Goal: Task Accomplishment & Management: Manage account settings

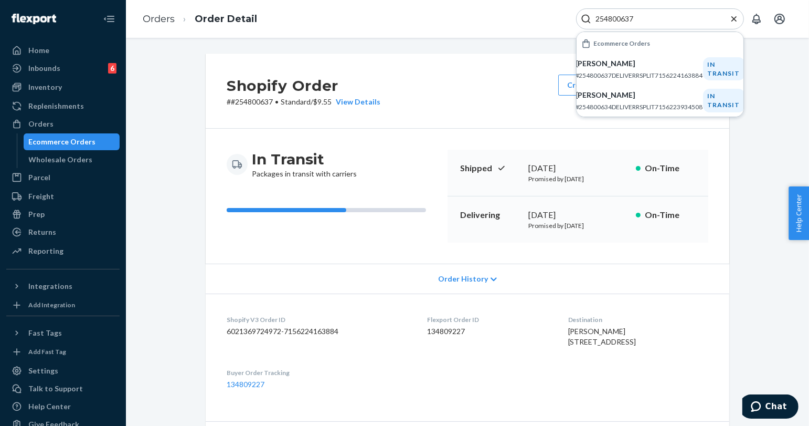
scroll to position [175, 0]
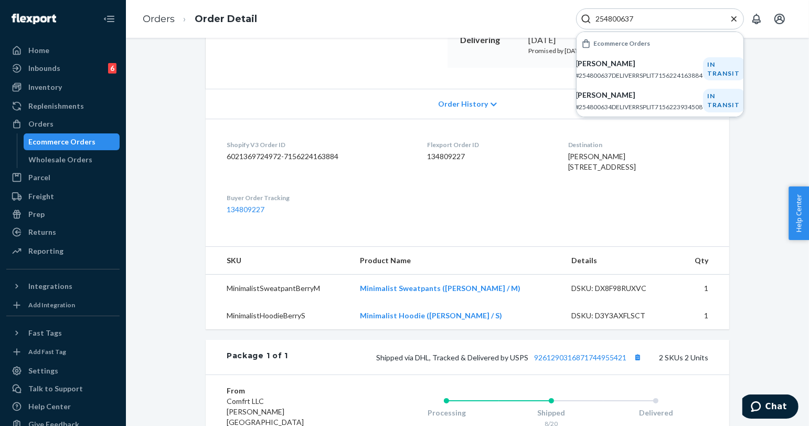
drag, startPoint x: 156, startPoint y: 91, endPoint x: 259, endPoint y: 3, distance: 135.9
click at [156, 91] on div "Shopify Order # #254800637 • Standard / $9.55 View Details Create Return Duplic…" at bounding box center [468, 226] width 668 height 695
click at [620, 22] on input "254800637" at bounding box center [656, 19] width 129 height 10
paste input "454085"
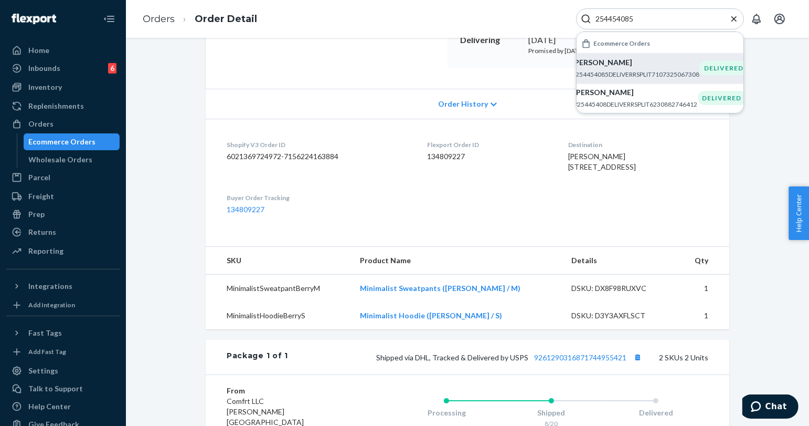
type input "254454085"
click at [651, 70] on p "#254454085DELIVERRSPLIT7107325067308" at bounding box center [636, 74] width 128 height 9
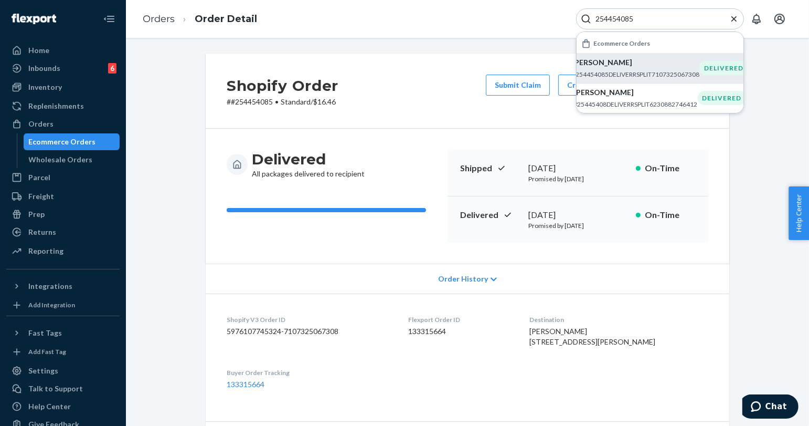
click at [733, 19] on icon "Close Search" at bounding box center [734, 18] width 5 height 5
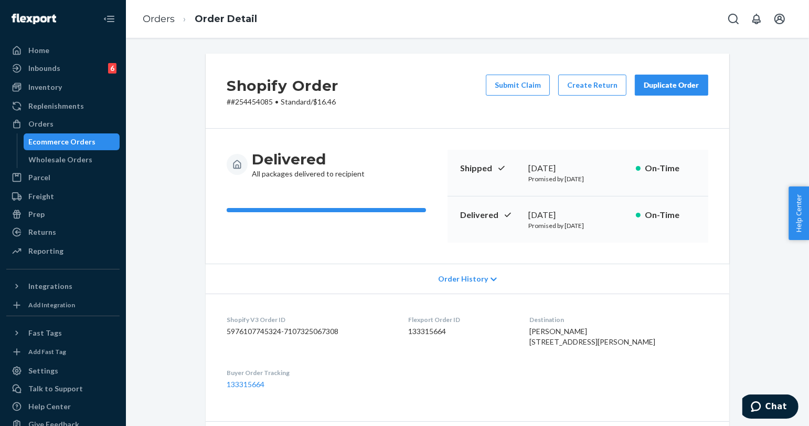
click at [697, 88] on button "Duplicate Order" at bounding box center [671, 85] width 73 height 21
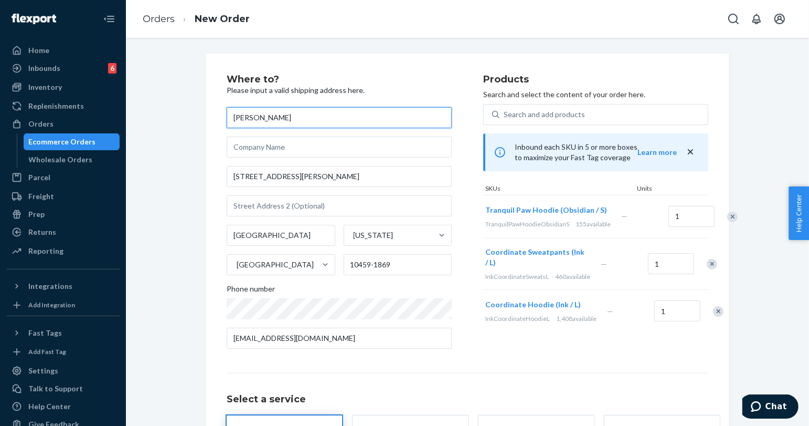
scroll to position [113, 0]
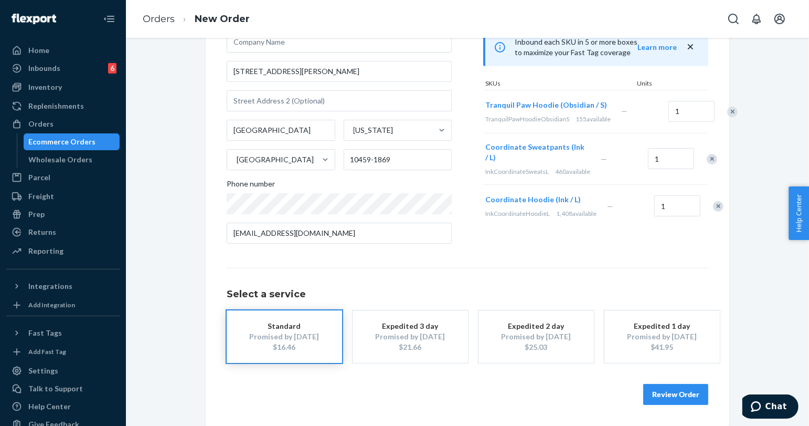
click at [653, 394] on button "Review Order" at bounding box center [676, 394] width 65 height 21
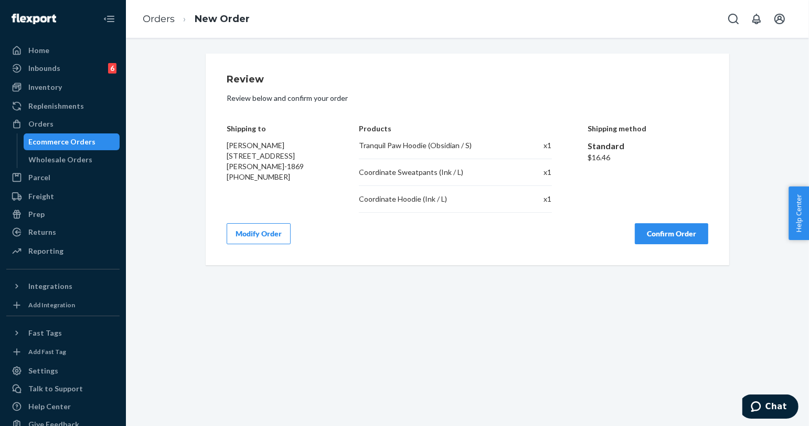
scroll to position [0, 0]
click at [655, 237] on button "Confirm Order" at bounding box center [671, 233] width 73 height 21
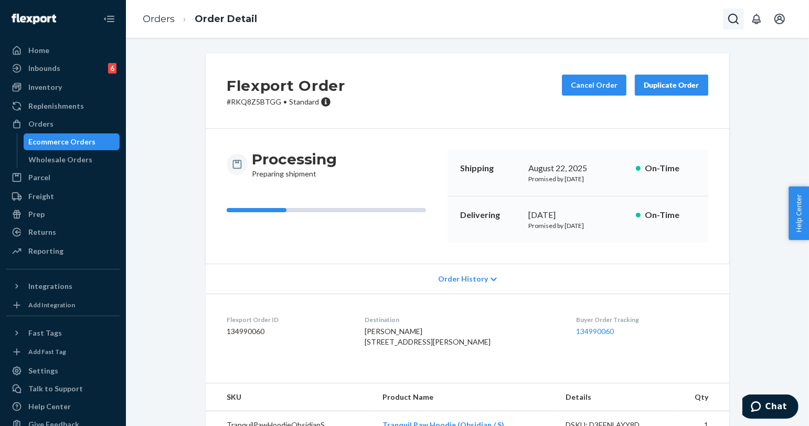
click at [731, 22] on icon "Open Search Box" at bounding box center [734, 19] width 10 height 10
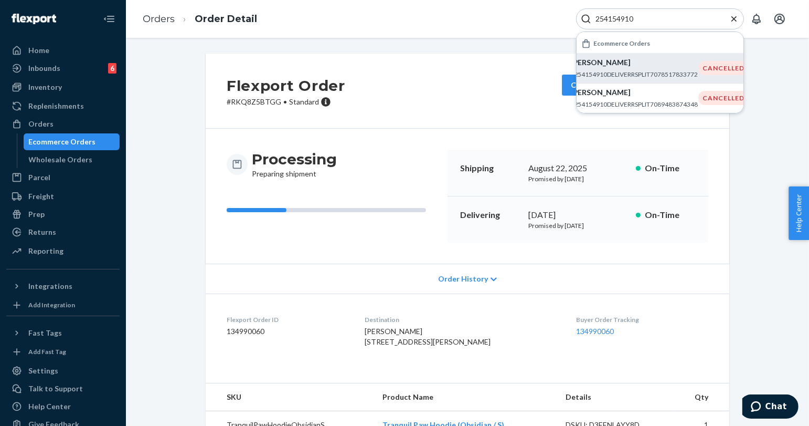
type input "254154910"
click at [630, 72] on p "#254154910DELIVERRSPLIT7078517833772" at bounding box center [635, 74] width 128 height 9
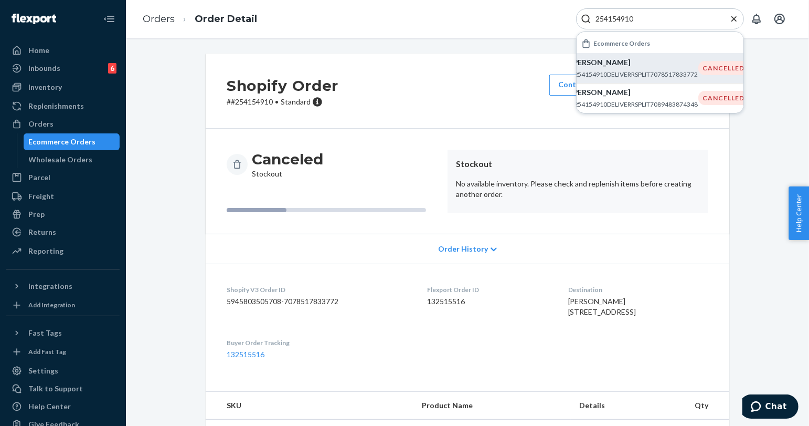
drag, startPoint x: 467, startPoint y: 59, endPoint x: 438, endPoint y: 60, distance: 29.4
click at [456, 60] on div "Shopify Order # #254154910 • Standard Contact Support Duplicate Order" at bounding box center [468, 91] width 524 height 75
click at [733, 17] on icon "Close Search" at bounding box center [734, 18] width 5 height 5
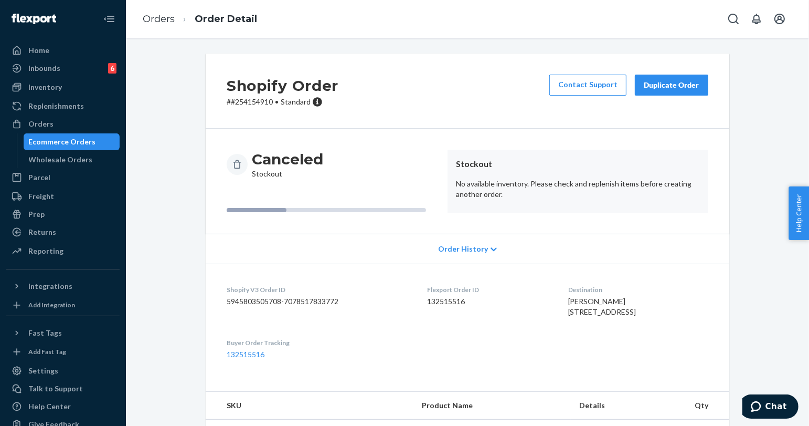
click at [682, 86] on div "Duplicate Order" at bounding box center [672, 85] width 56 height 10
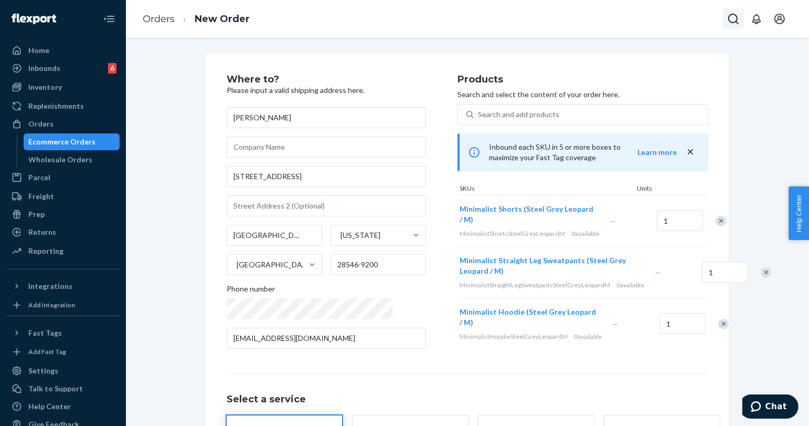
click at [739, 18] on icon "Open Search Box" at bounding box center [734, 19] width 13 height 13
click at [696, 19] on input "Search Input" at bounding box center [656, 19] width 129 height 10
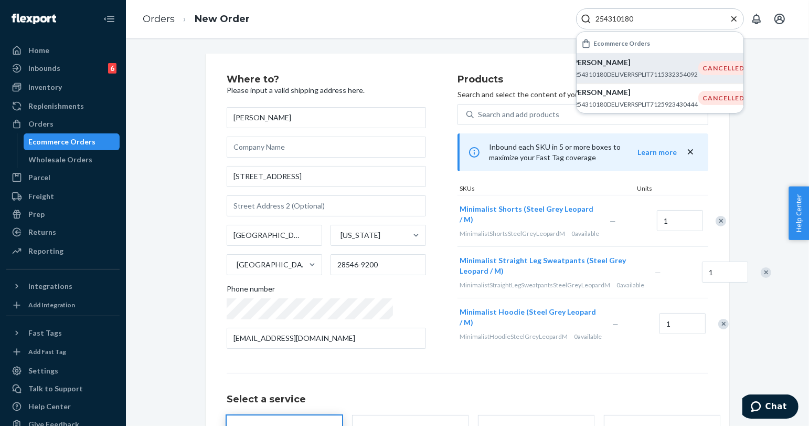
type input "254310180"
click at [664, 62] on p "Christy Ros" at bounding box center [635, 62] width 128 height 10
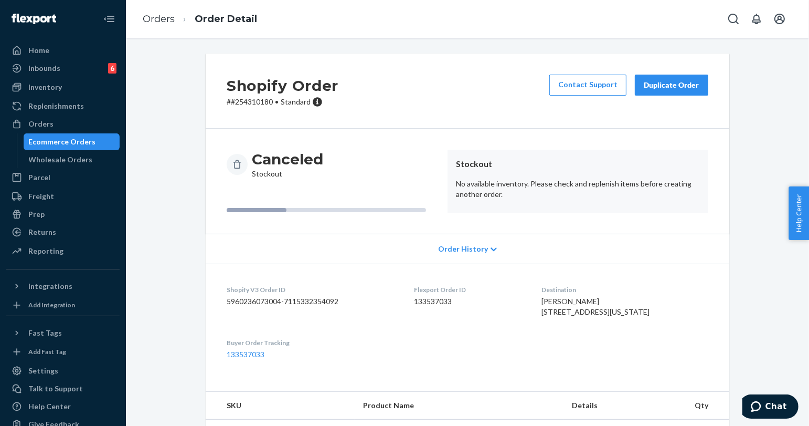
click at [74, 144] on div "Ecommerce Orders" at bounding box center [62, 141] width 67 height 10
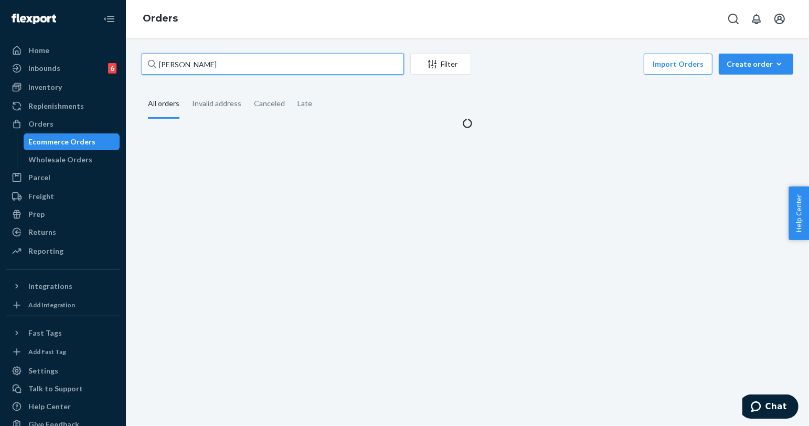
click at [219, 68] on input "Ryan Jeong" at bounding box center [273, 64] width 262 height 21
paste input "Christy Ros"
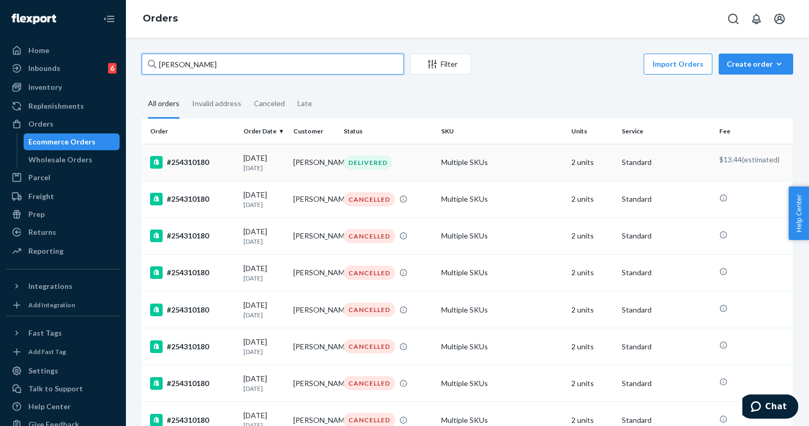
type input "Christy Ros"
click at [522, 161] on td "Multiple SKUs" at bounding box center [502, 162] width 130 height 37
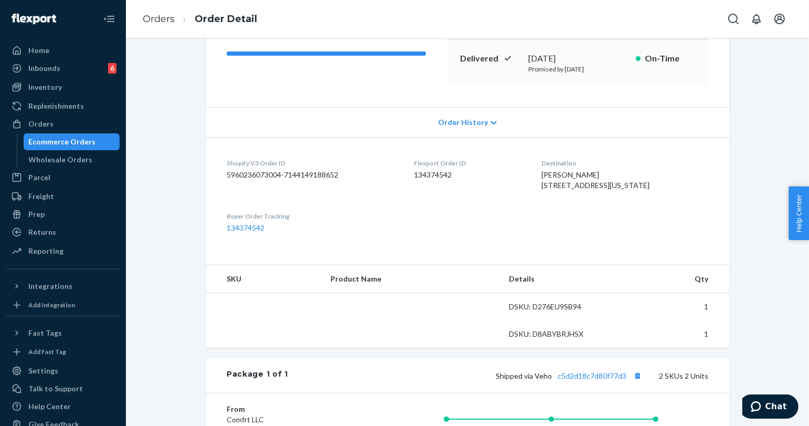
scroll to position [117, 0]
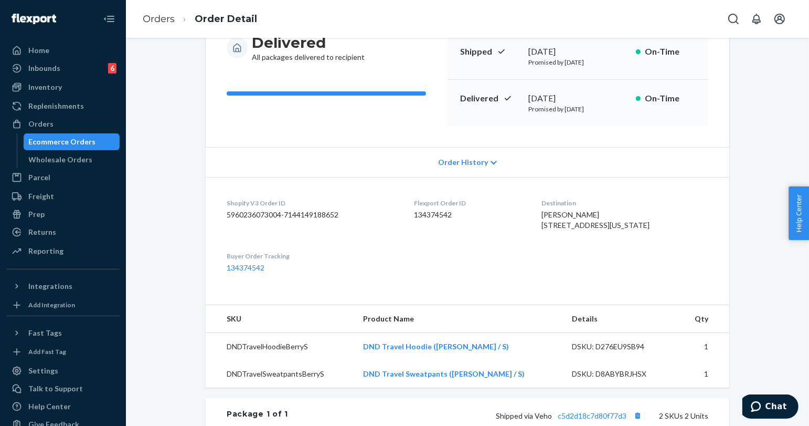
click at [721, 22] on div "Orders Order Detail" at bounding box center [467, 19] width 683 height 38
click at [728, 20] on icon "Open Search Box" at bounding box center [734, 19] width 13 height 13
click at [701, 19] on input "Search Input" at bounding box center [656, 19] width 129 height 10
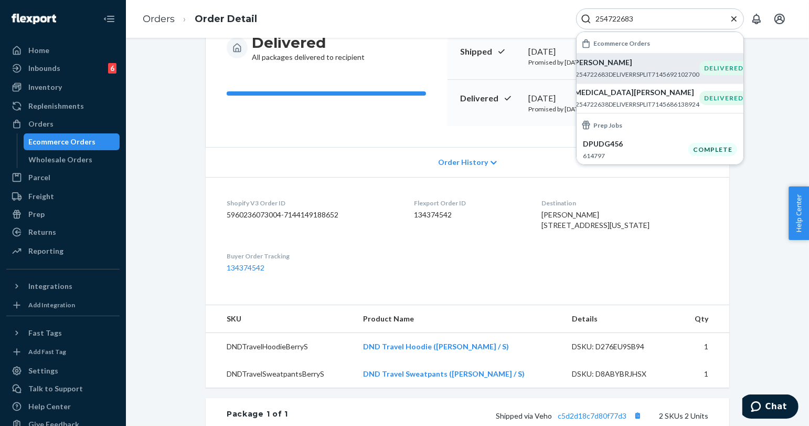
type input "254722683"
click at [637, 73] on p "#254722683DELIVERRSPLIT7145692102700" at bounding box center [636, 74] width 128 height 9
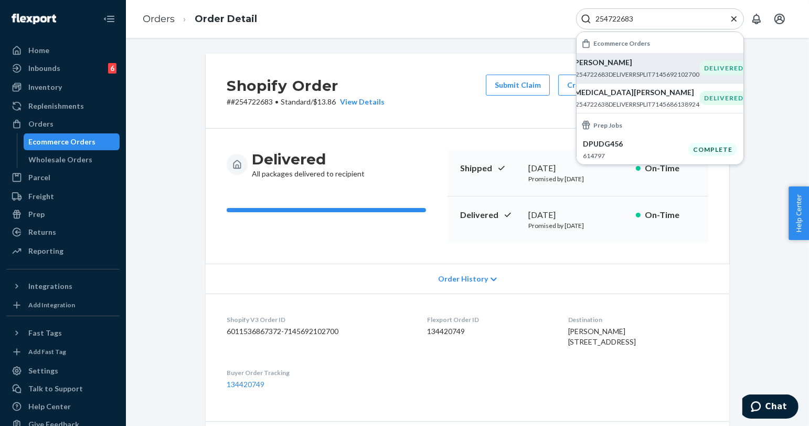
click at [729, 22] on icon "Close Search" at bounding box center [734, 19] width 10 height 10
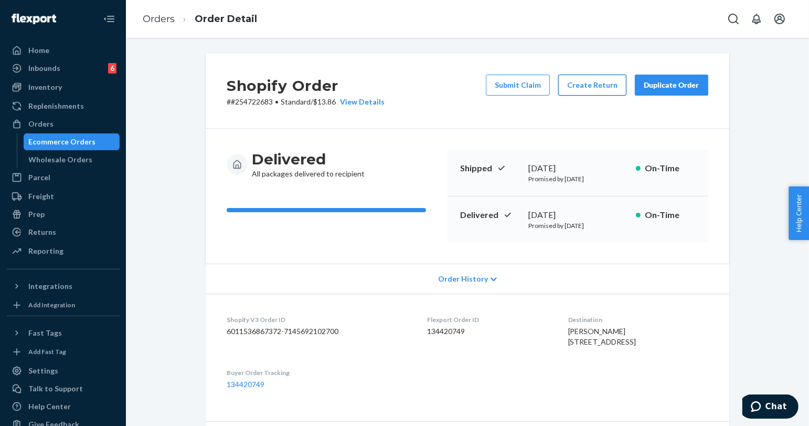
click at [610, 80] on button "Create Return" at bounding box center [593, 85] width 68 height 21
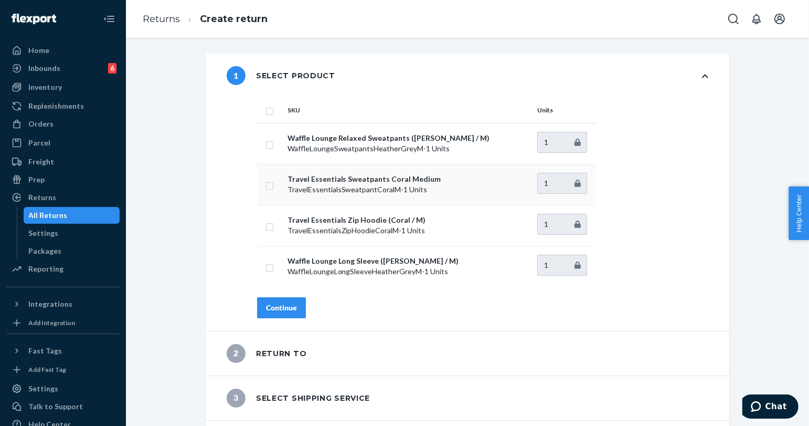
click at [269, 189] on input "checkbox" at bounding box center [270, 184] width 8 height 11
checkbox input "true"
click at [268, 219] on td at bounding box center [270, 225] width 26 height 41
click at [268, 224] on input "checkbox" at bounding box center [270, 225] width 8 height 11
checkbox input "true"
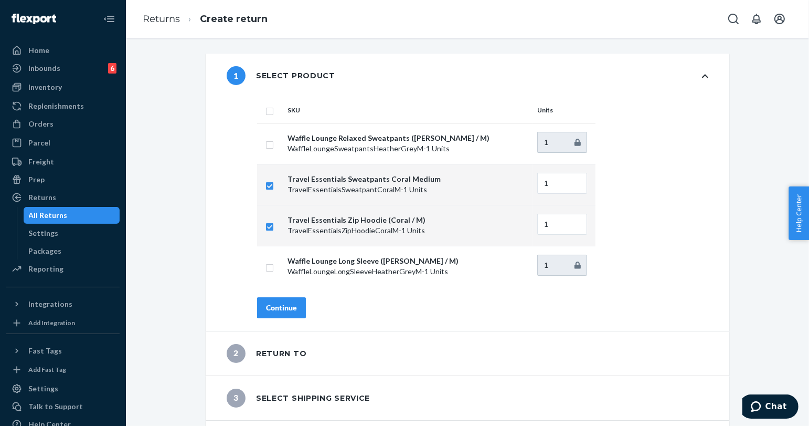
click at [277, 308] on div "Continue" at bounding box center [281, 307] width 31 height 10
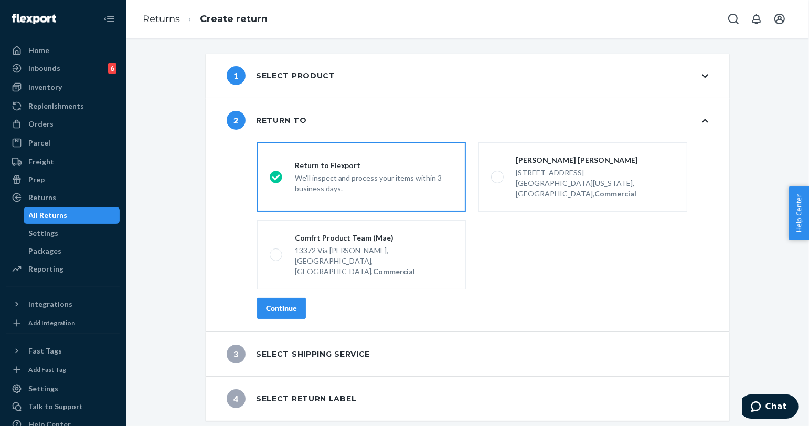
click at [285, 303] on div "Continue" at bounding box center [281, 308] width 31 height 10
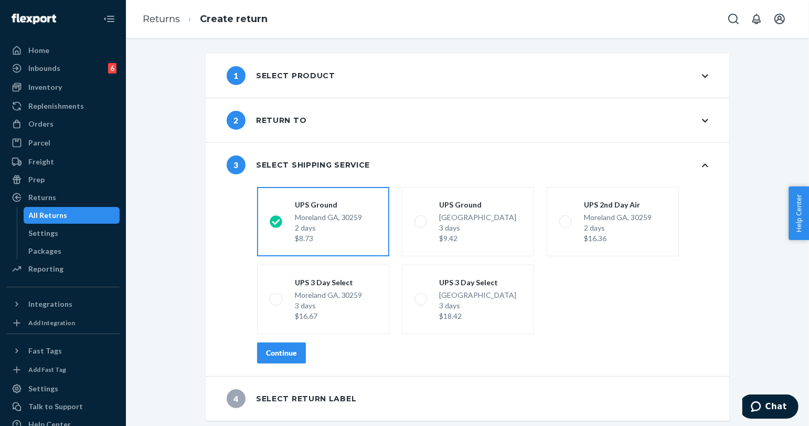
click at [292, 352] on button "Continue" at bounding box center [281, 352] width 49 height 21
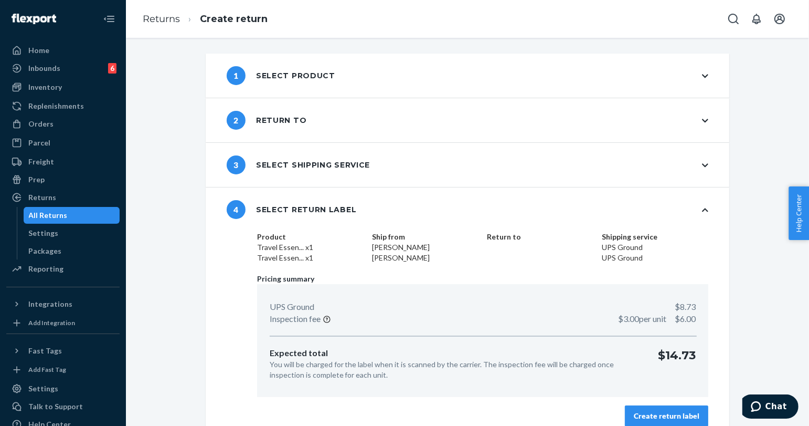
click at [658, 412] on div "Create return label" at bounding box center [667, 416] width 66 height 10
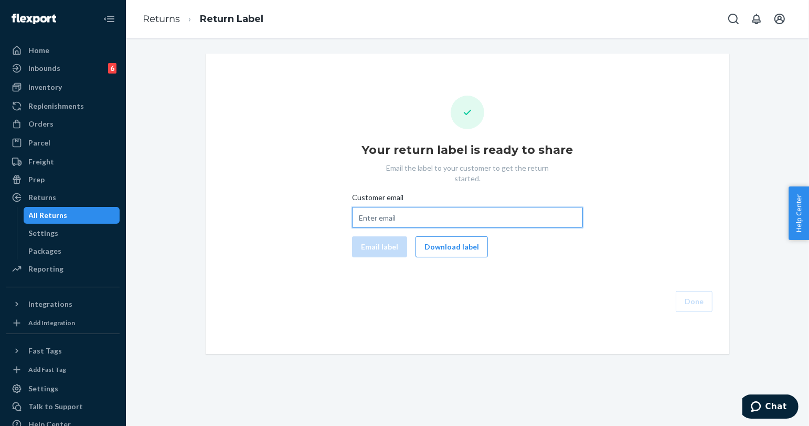
click at [412, 207] on input "Customer email" at bounding box center [467, 217] width 231 height 21
paste input "stephlynn8614@gmail.com"
type input "stephlynn8614@gmail.com"
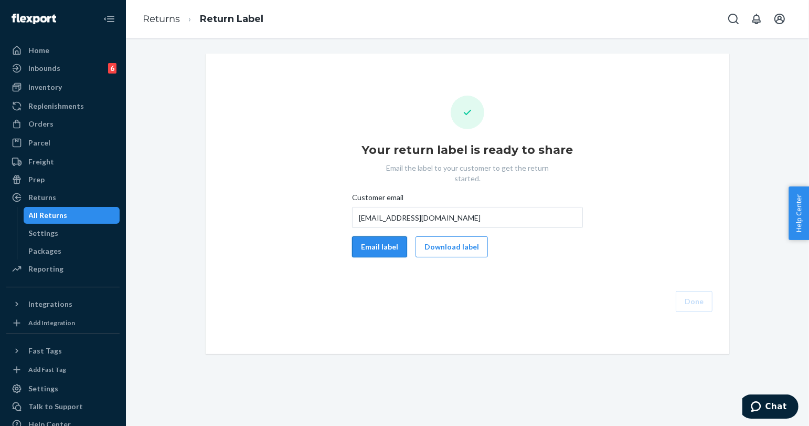
click at [387, 236] on button "Email label" at bounding box center [379, 246] width 55 height 21
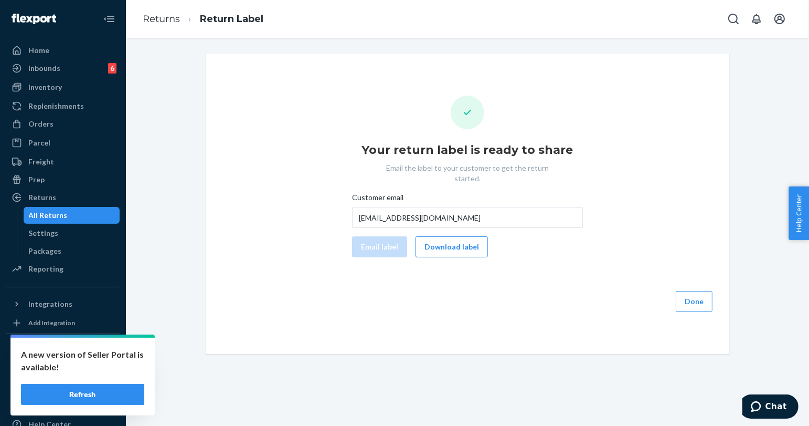
click at [81, 221] on div "All Returns" at bounding box center [72, 215] width 94 height 15
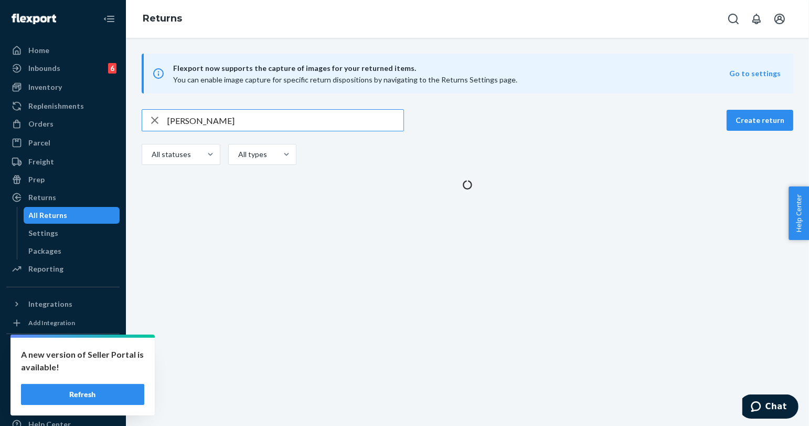
click at [277, 123] on input "Rebecca Morinville" at bounding box center [285, 120] width 236 height 21
type input "Kimberly Bower"
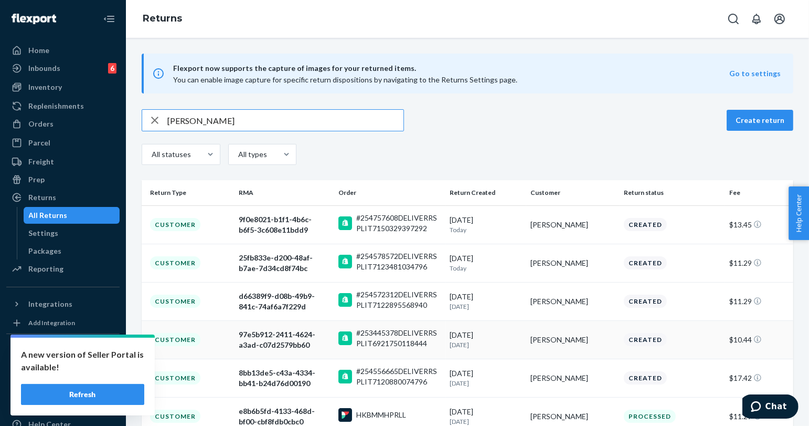
click at [538, 334] on div "Kimberly Bower" at bounding box center [573, 339] width 85 height 10
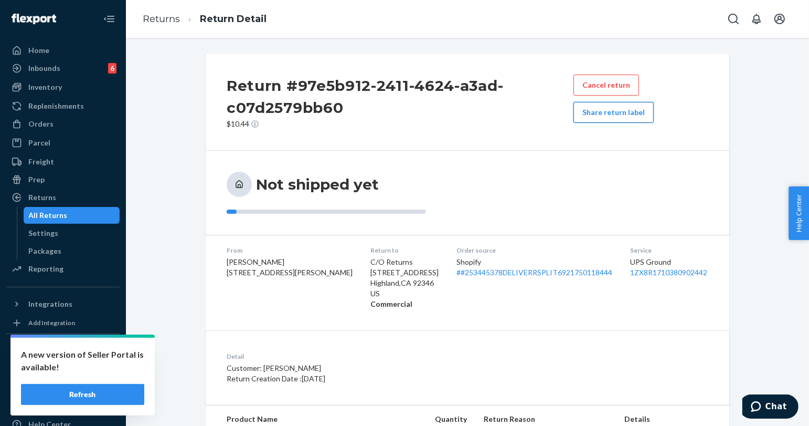
click at [643, 117] on button "Share return label" at bounding box center [614, 112] width 80 height 21
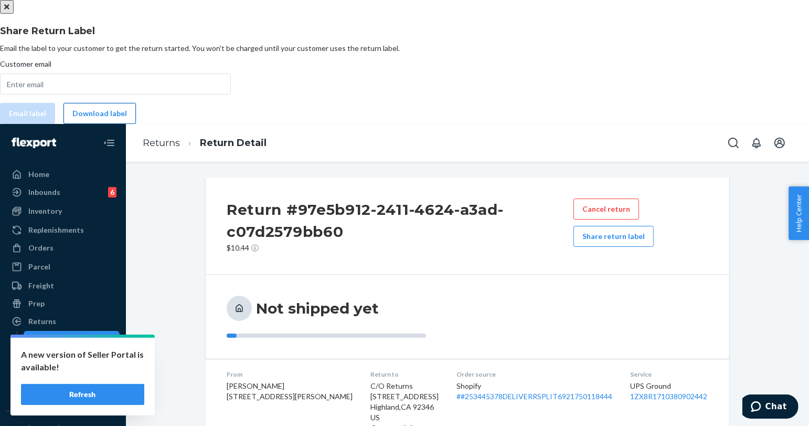
click at [136, 124] on button "Download label" at bounding box center [100, 113] width 72 height 21
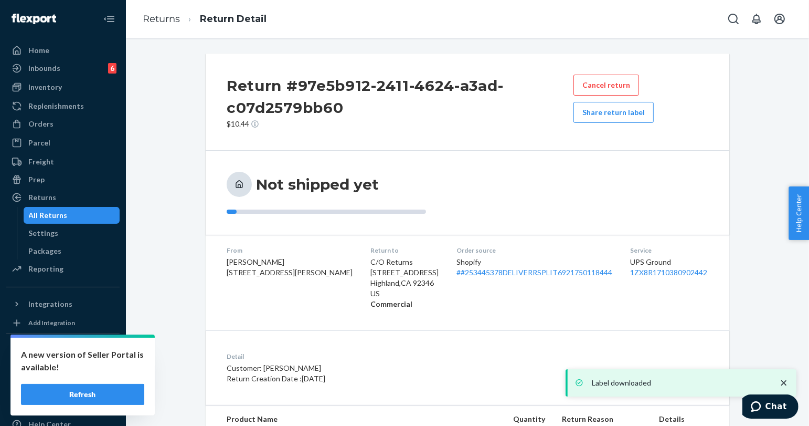
click at [603, 387] on div "Label downloaded" at bounding box center [682, 382] width 220 height 17
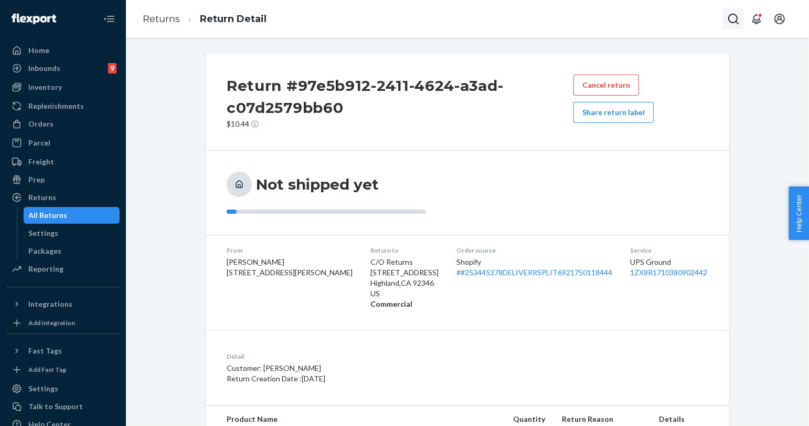
click at [727, 19] on button "Open Search Box" at bounding box center [733, 18] width 21 height 21
click at [691, 15] on input "Search Input" at bounding box center [656, 19] width 129 height 10
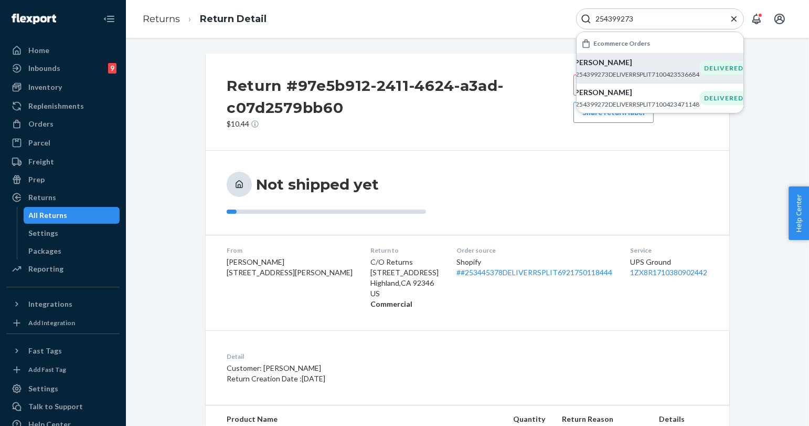
type input "254399273"
click at [646, 76] on p "#254399273DELIVERRSPLIT7100423536684" at bounding box center [636, 74] width 128 height 9
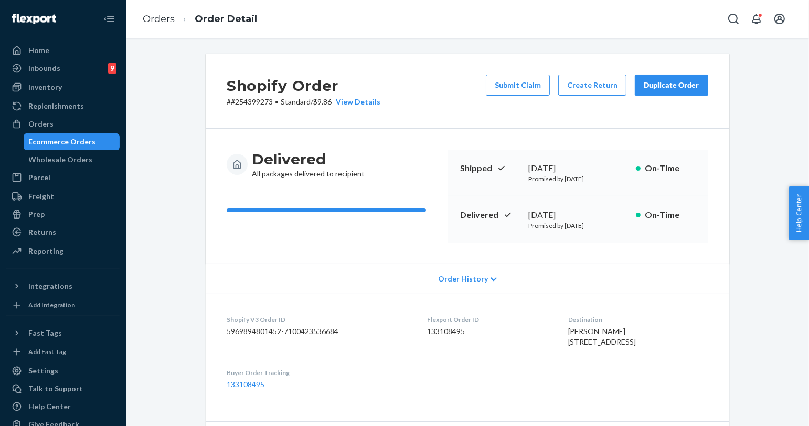
click at [668, 80] on div "Duplicate Order" at bounding box center [672, 85] width 56 height 10
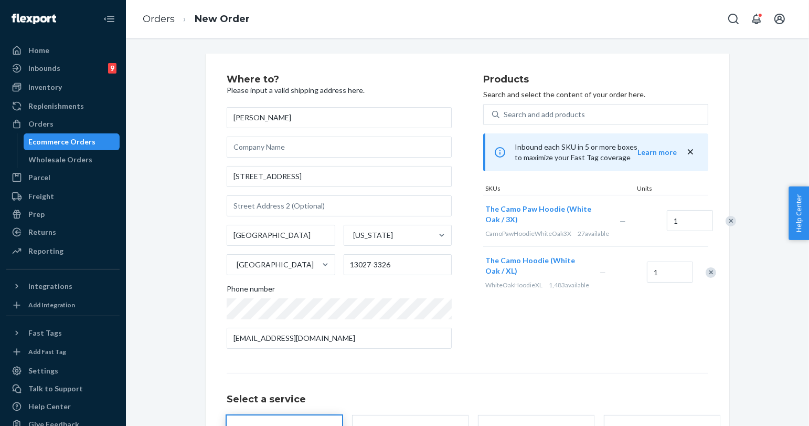
click at [726, 225] on div "Remove Item" at bounding box center [731, 221] width 10 height 10
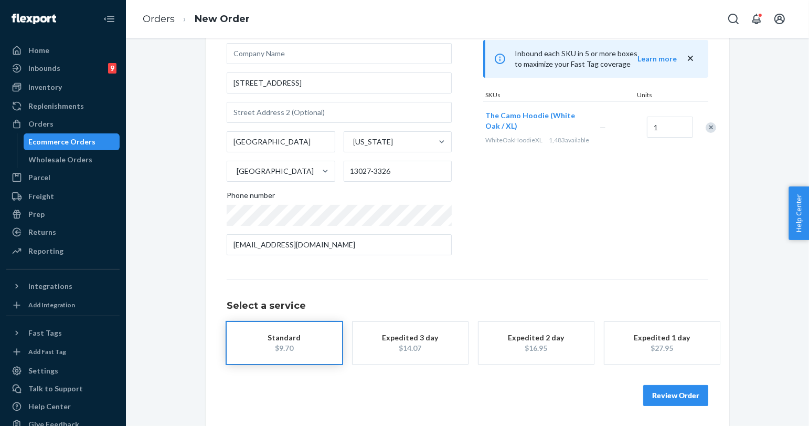
scroll to position [94, 0]
click at [660, 401] on button "Review Order" at bounding box center [676, 394] width 65 height 21
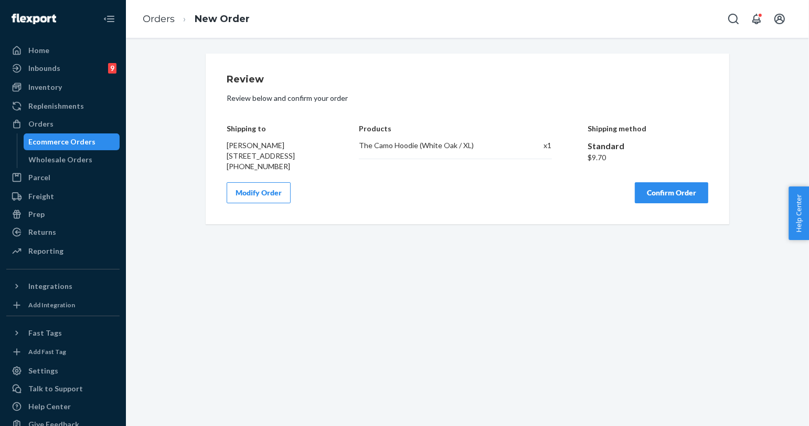
scroll to position [0, 0]
click at [664, 203] on button "Confirm Order" at bounding box center [671, 192] width 73 height 21
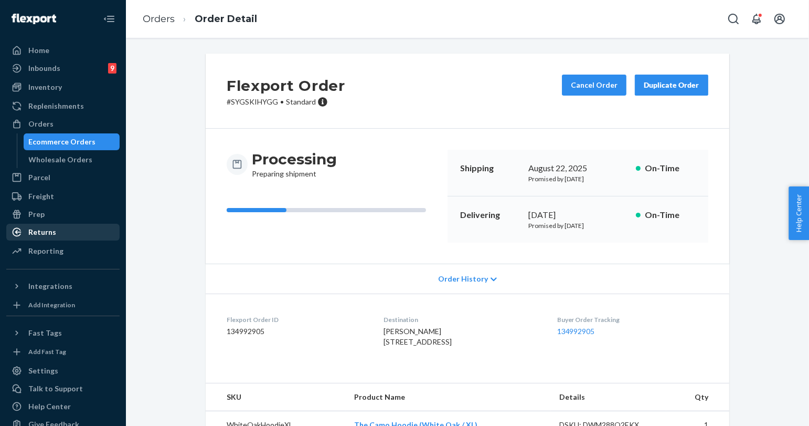
click at [54, 233] on div "Returns" at bounding box center [42, 232] width 28 height 10
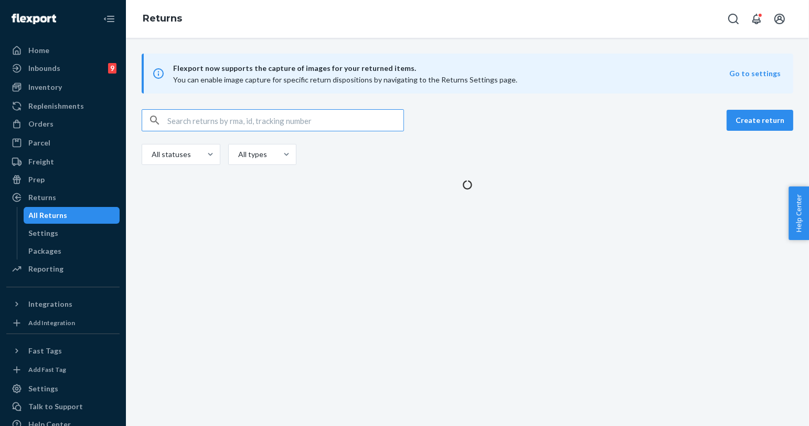
click at [209, 122] on input "text" at bounding box center [285, 120] width 236 height 21
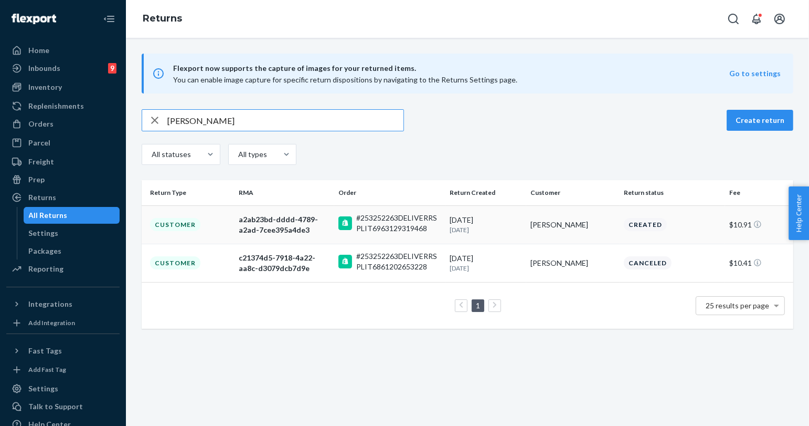
type input "Hamnah Razzak"
click at [516, 229] on p "5 days ago" at bounding box center [486, 229] width 72 height 9
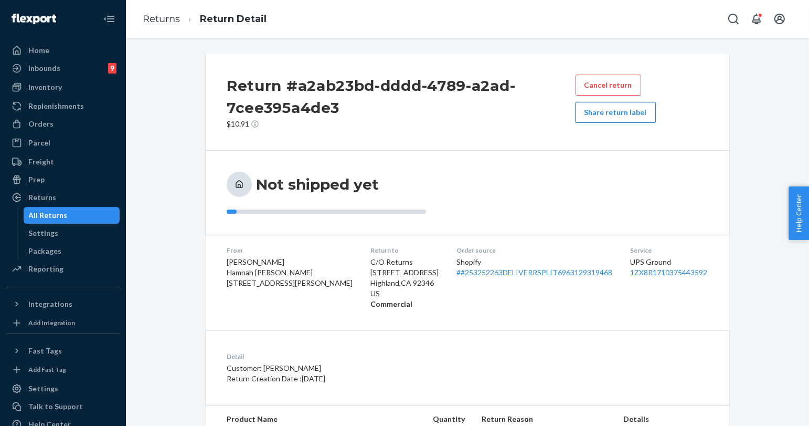
click at [636, 115] on button "Share return label" at bounding box center [616, 112] width 80 height 21
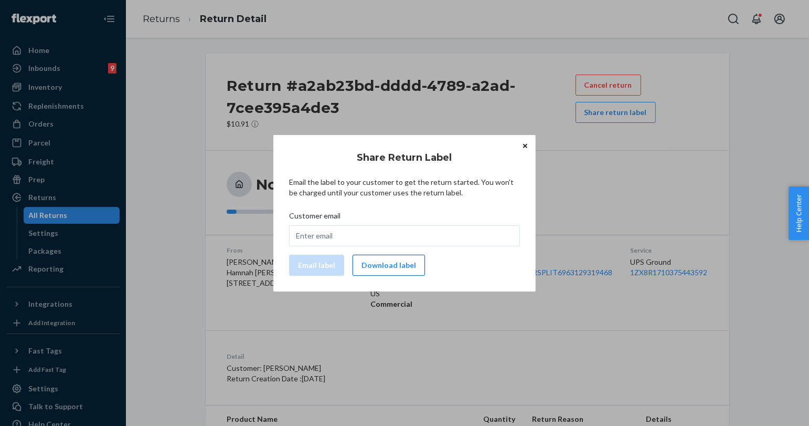
click at [412, 262] on button "Download label" at bounding box center [389, 265] width 72 height 21
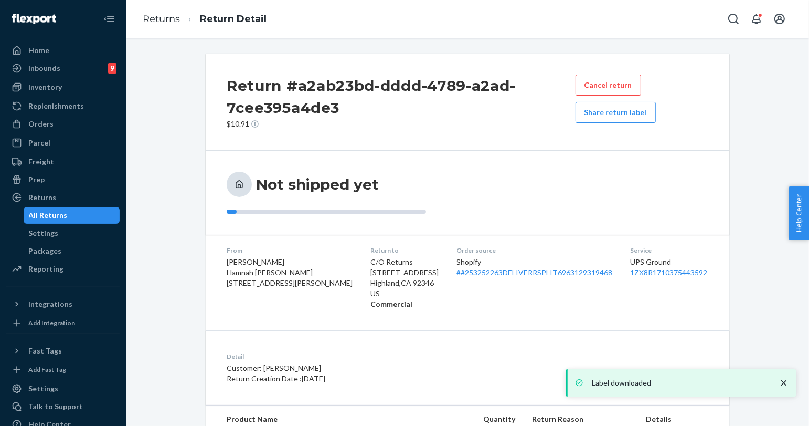
click at [618, 385] on p "Label downloaded" at bounding box center [680, 382] width 176 height 10
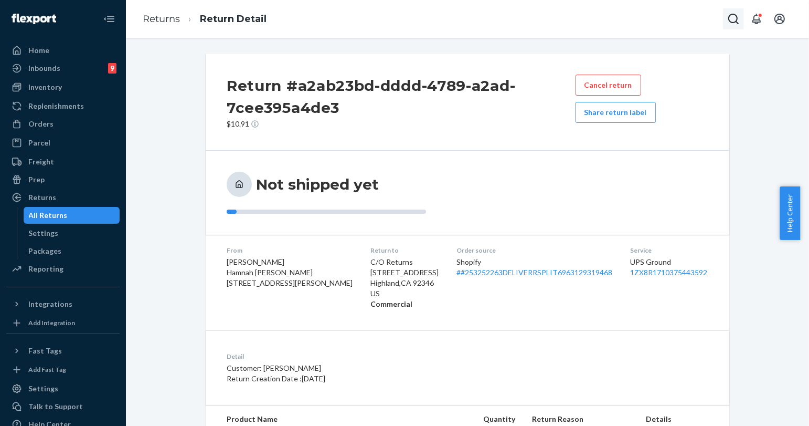
click at [733, 17] on icon "Open Search Box" at bounding box center [734, 19] width 13 height 13
click at [678, 15] on input "Search Input" at bounding box center [656, 19] width 129 height 10
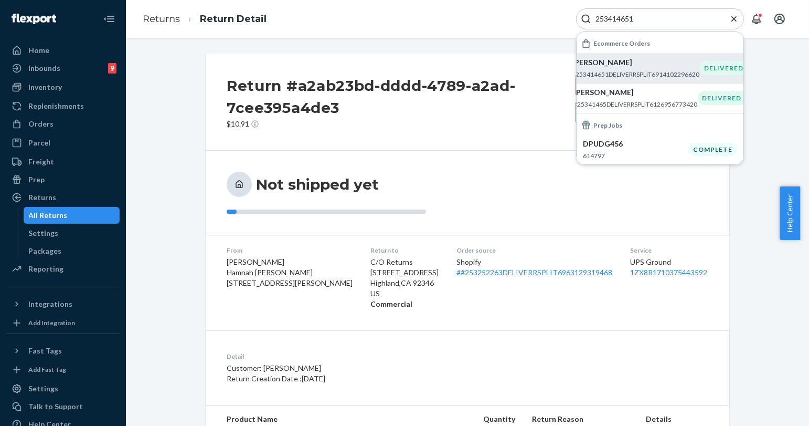
type input "253414651"
click at [622, 61] on p "[PERSON_NAME]" at bounding box center [636, 62] width 128 height 10
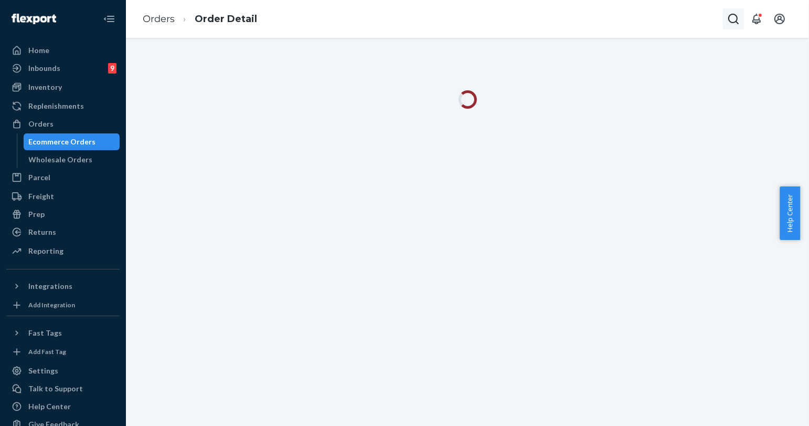
click at [729, 19] on icon "Open Search Box" at bounding box center [734, 19] width 13 height 13
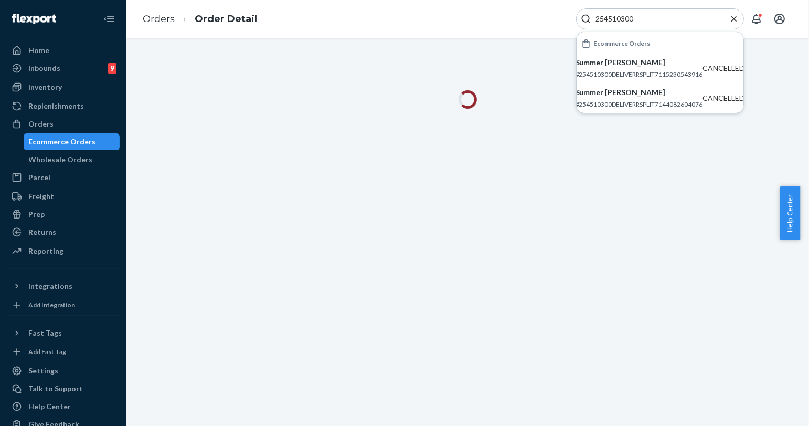
type input "254510300"
click at [93, 140] on div "Ecommerce Orders" at bounding box center [72, 141] width 94 height 15
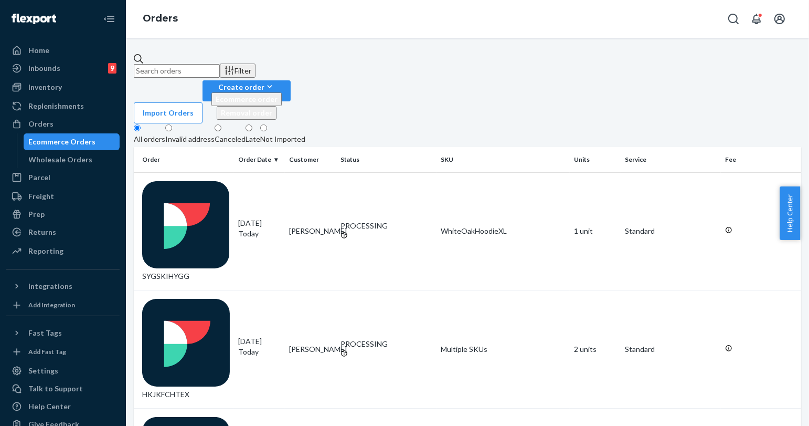
click at [220, 64] on input "text" at bounding box center [177, 71] width 86 height 14
paste input "Summer [PERSON_NAME]"
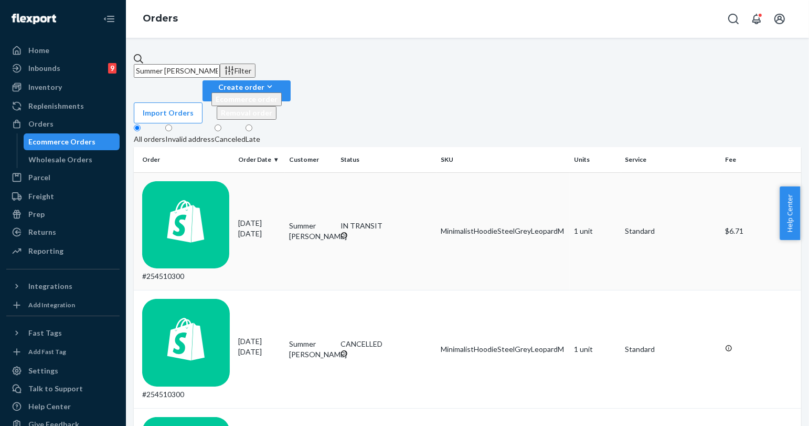
type input "Summer [PERSON_NAME]"
click at [328, 176] on td "Summer [PERSON_NAME]" at bounding box center [310, 231] width 51 height 118
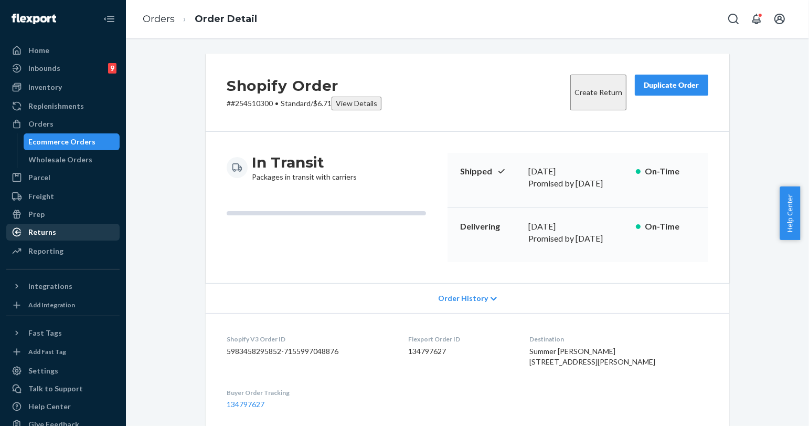
click at [75, 229] on div "Returns" at bounding box center [62, 232] width 111 height 15
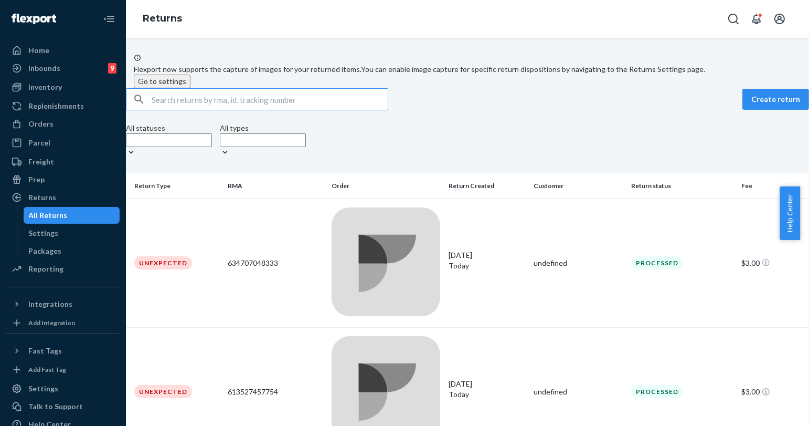
click at [318, 110] on input "text" at bounding box center [270, 99] width 236 height 21
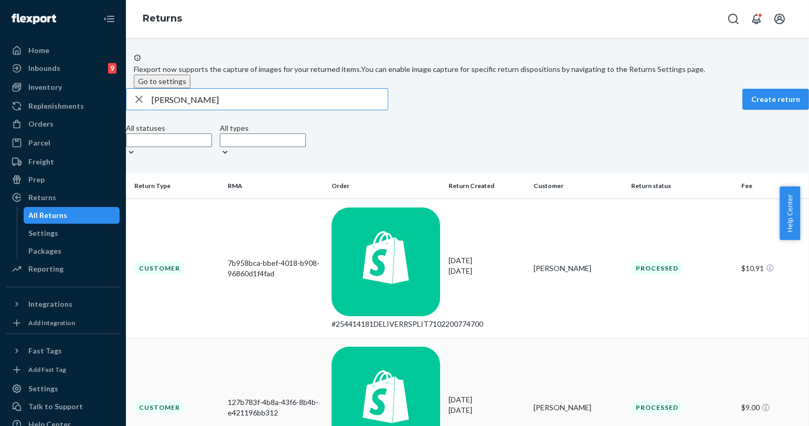
type input "[PERSON_NAME]"
click at [538, 338] on td "[PERSON_NAME]" at bounding box center [579, 407] width 98 height 139
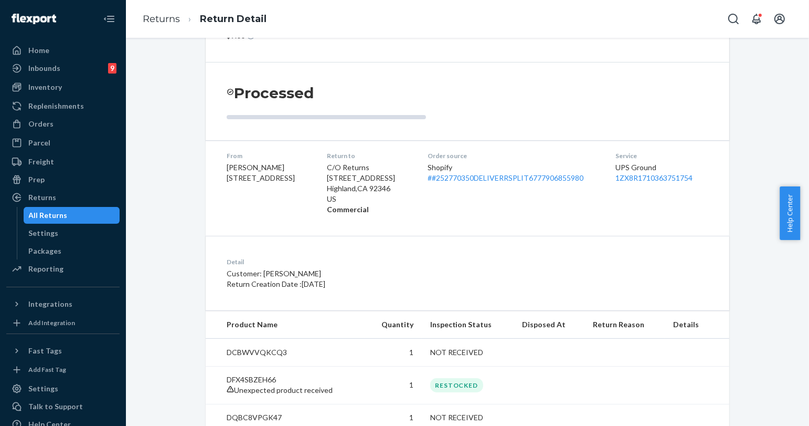
scroll to position [162, 0]
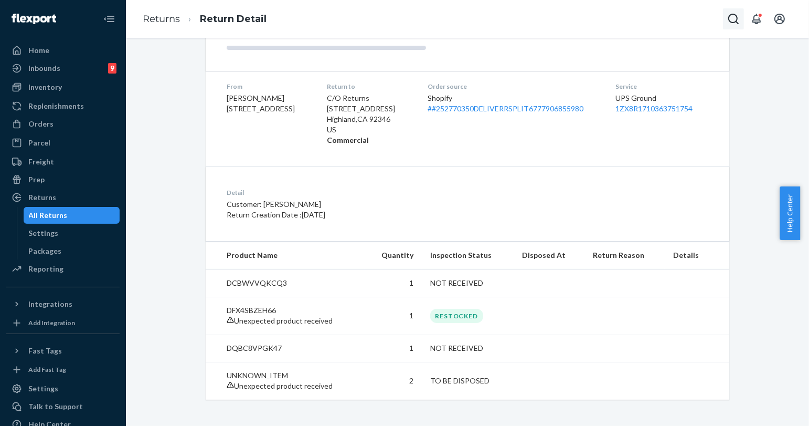
click at [742, 17] on button "Open Search Box" at bounding box center [733, 18] width 21 height 21
click at [701, 23] on input "Search Input" at bounding box center [656, 19] width 129 height 10
type input "254666610"
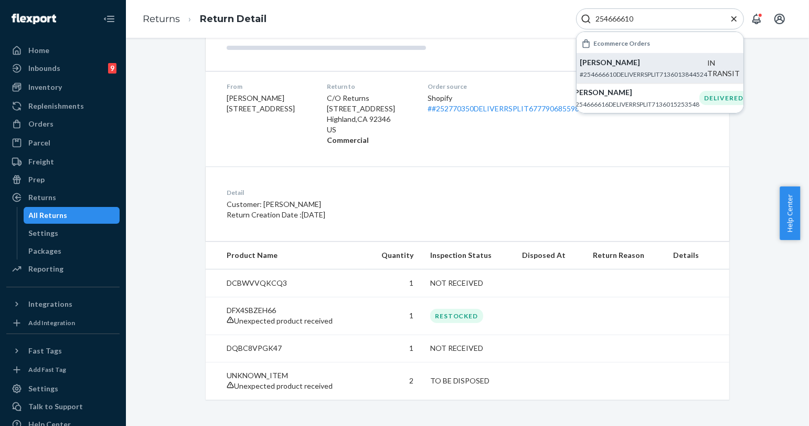
click at [597, 65] on p "[PERSON_NAME]" at bounding box center [645, 62] width 128 height 10
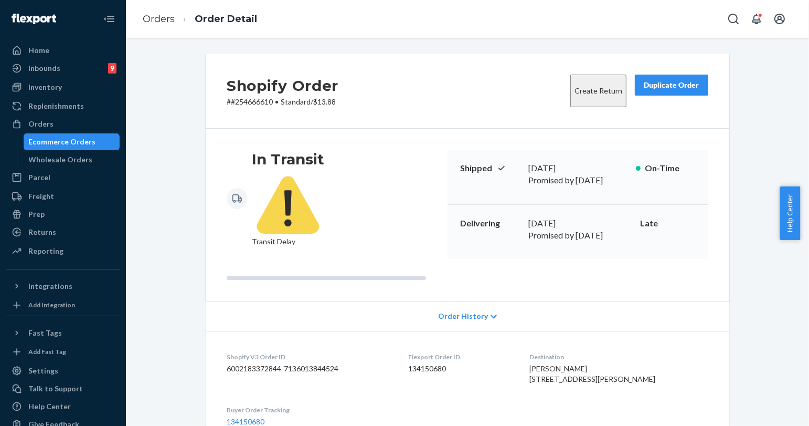
click at [77, 140] on div "Ecommerce Orders" at bounding box center [62, 141] width 67 height 10
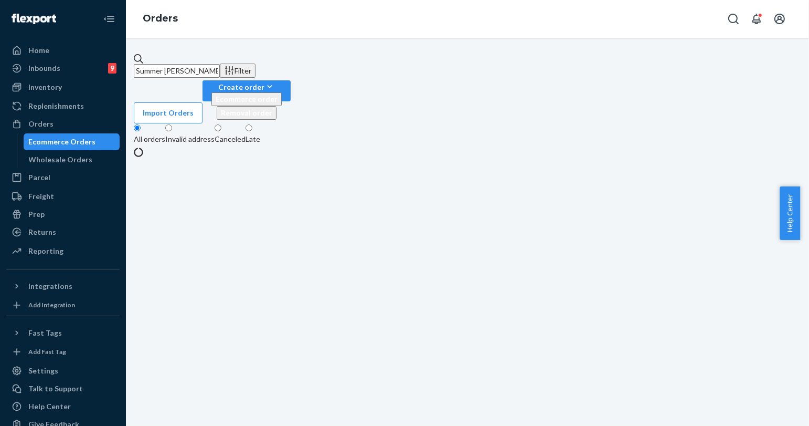
click at [197, 64] on input "Summer [PERSON_NAME]" at bounding box center [177, 71] width 86 height 14
paste input "[PERSON_NAME]"
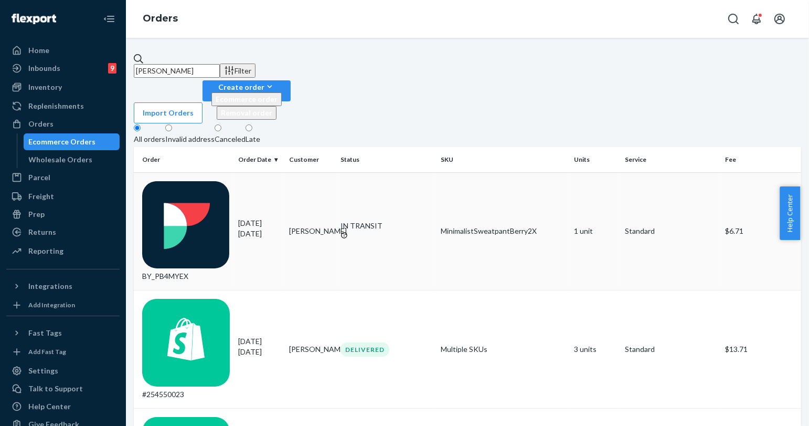
type input "[PERSON_NAME]"
click at [427, 220] on div "IN TRANSIT" at bounding box center [387, 230] width 92 height 21
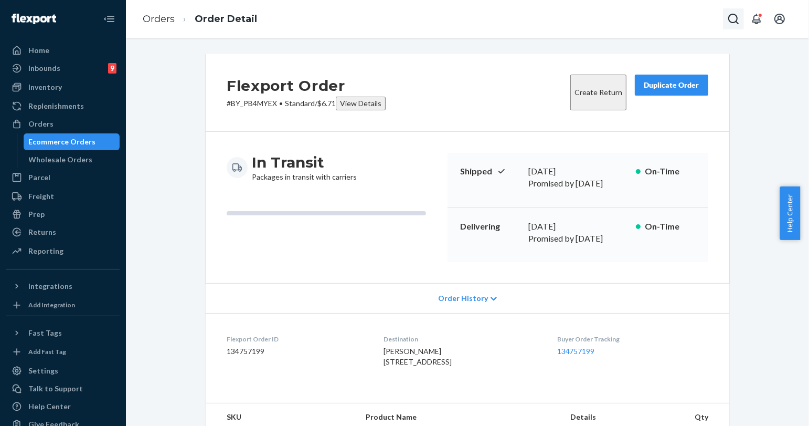
click at [733, 15] on icon "Open Search Box" at bounding box center [734, 19] width 13 height 13
click at [659, 15] on input "Search Input" at bounding box center [656, 19] width 129 height 10
type input "254828308"
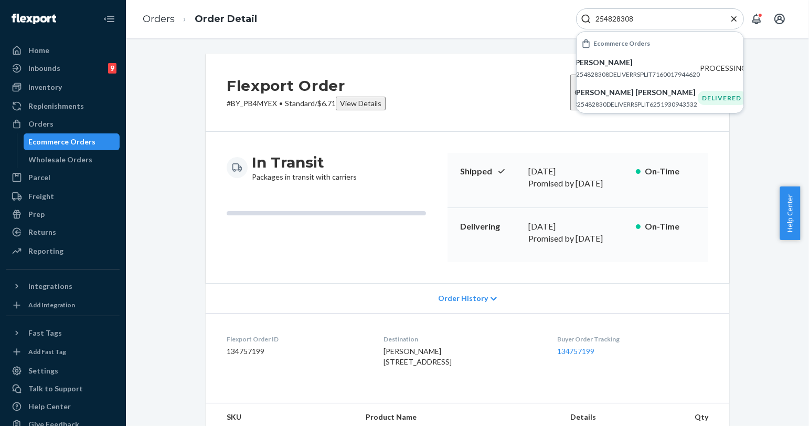
click at [75, 148] on div "Ecommerce Orders" at bounding box center [72, 141] width 94 height 15
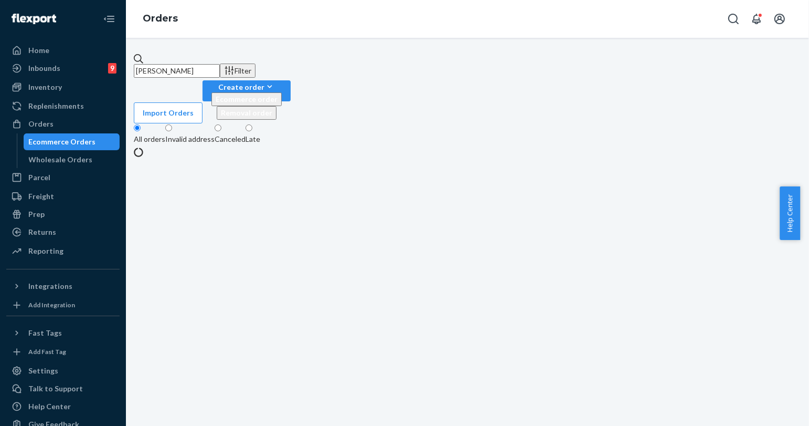
click at [206, 70] on input "[PERSON_NAME]" at bounding box center [177, 71] width 86 height 14
paste input "[PERSON_NAME]"
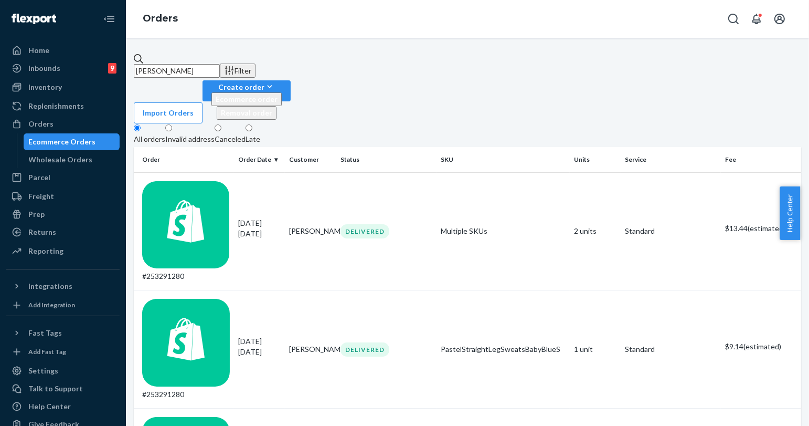
type input "[PERSON_NAME]"
click at [736, 7] on div "Orders" at bounding box center [467, 19] width 683 height 38
click at [734, 17] on icon "Open Search Box" at bounding box center [734, 19] width 13 height 13
click at [701, 17] on input "Search Input" at bounding box center [656, 19] width 129 height 10
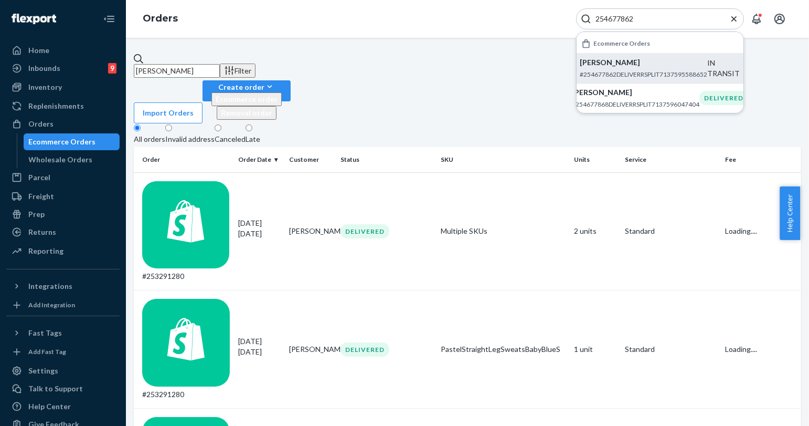
type input "254677862"
click at [659, 72] on p "#254677862DELIVERRSPLIT7137595588652" at bounding box center [645, 74] width 128 height 9
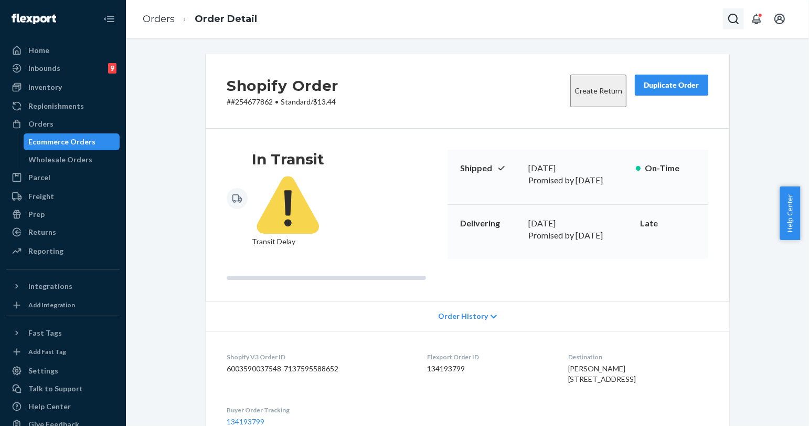
click at [733, 16] on icon "Open Search Box" at bounding box center [734, 19] width 13 height 13
click at [694, 20] on input "Search Input" at bounding box center [656, 19] width 129 height 10
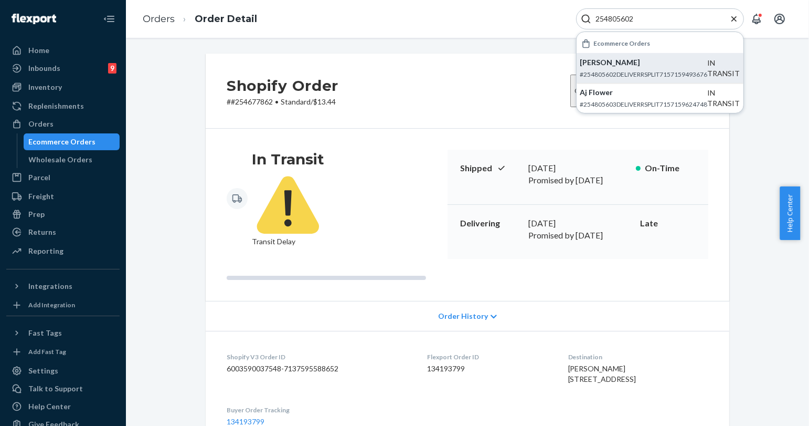
click at [651, 76] on p "#254805602DELIVERRSPLIT7157159493676" at bounding box center [645, 74] width 128 height 9
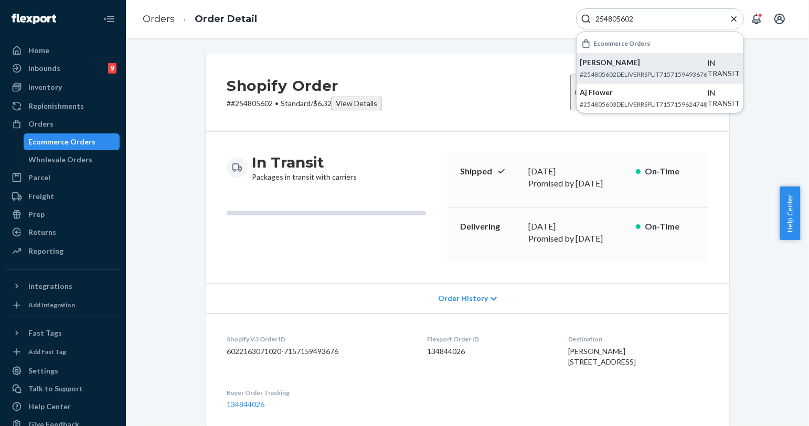
click at [632, 23] on input "254805602" at bounding box center [656, 19] width 129 height 10
paste input "586589"
click at [673, 61] on p "[PERSON_NAME]" at bounding box center [645, 62] width 128 height 10
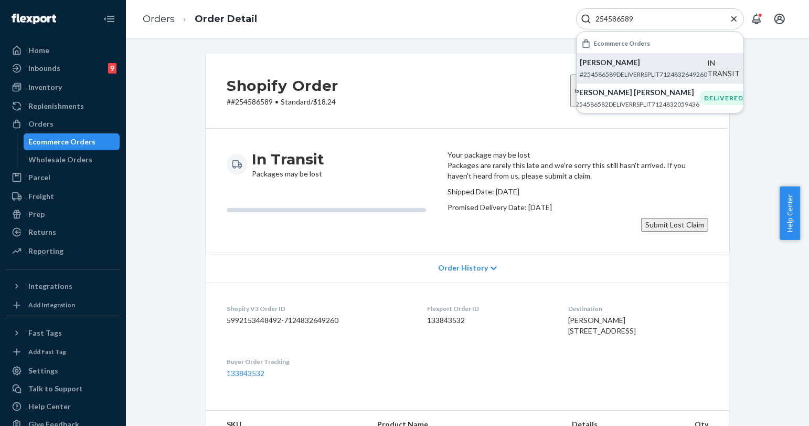
click at [643, 15] on input "254586589" at bounding box center [656, 19] width 129 height 10
paste input "75545"
type input "254755459"
click at [643, 69] on div "[PERSON_NAME] #254755459DELIVERRSPLIT7150124564524" at bounding box center [636, 68] width 128 height 22
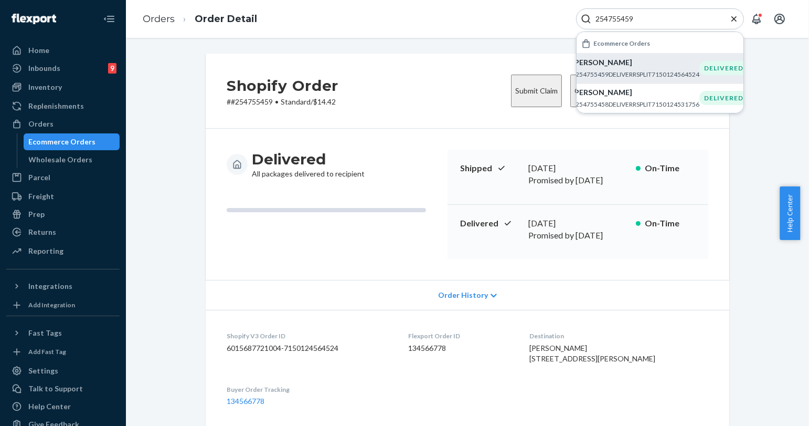
click at [733, 18] on icon "Close Search" at bounding box center [734, 19] width 10 height 10
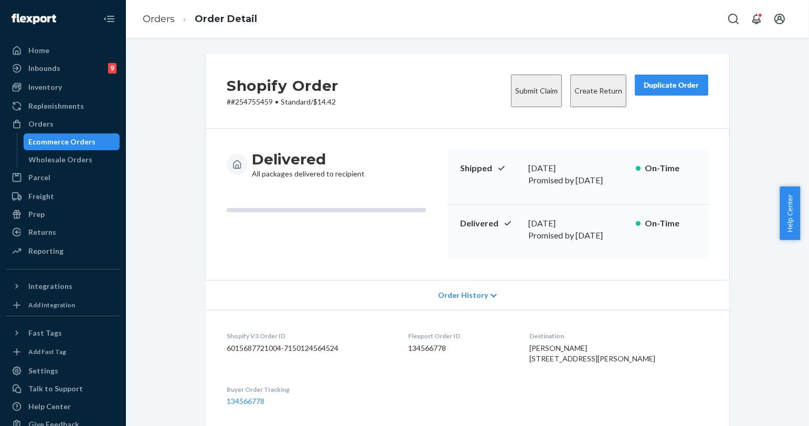
click at [571, 89] on button "Create Return" at bounding box center [599, 91] width 56 height 33
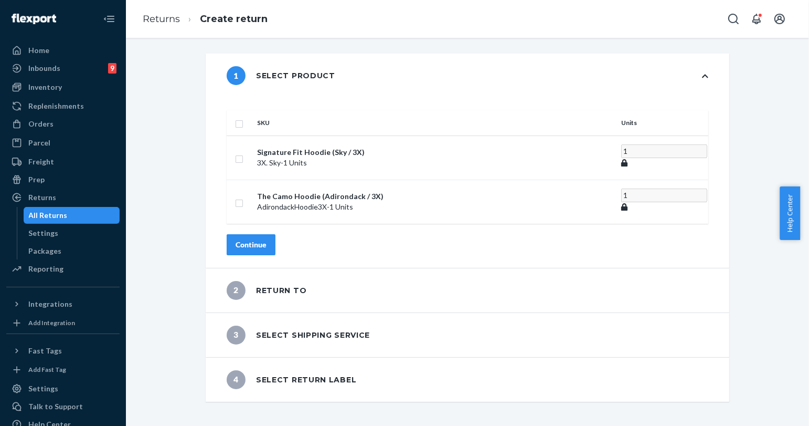
click at [244, 117] on input "checkbox" at bounding box center [239, 122] width 8 height 11
checkbox input "true"
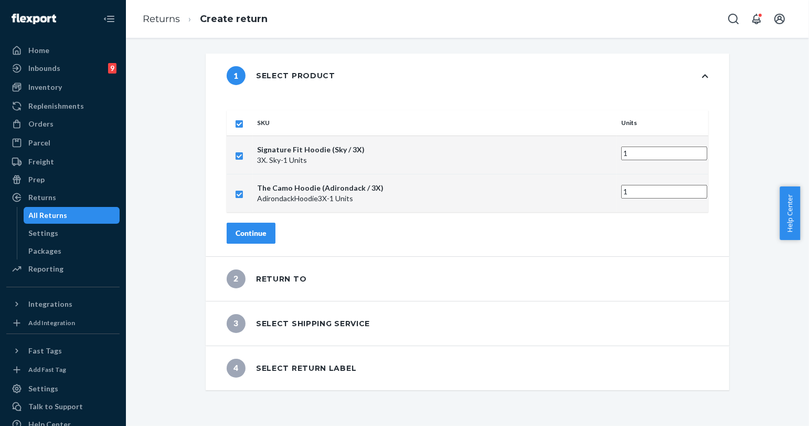
click at [267, 228] on div "Continue" at bounding box center [251, 233] width 31 height 10
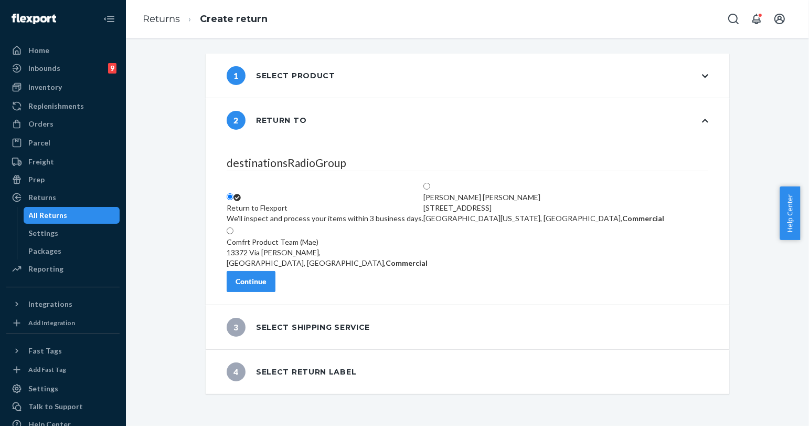
click at [267, 287] on div "Continue" at bounding box center [251, 281] width 31 height 10
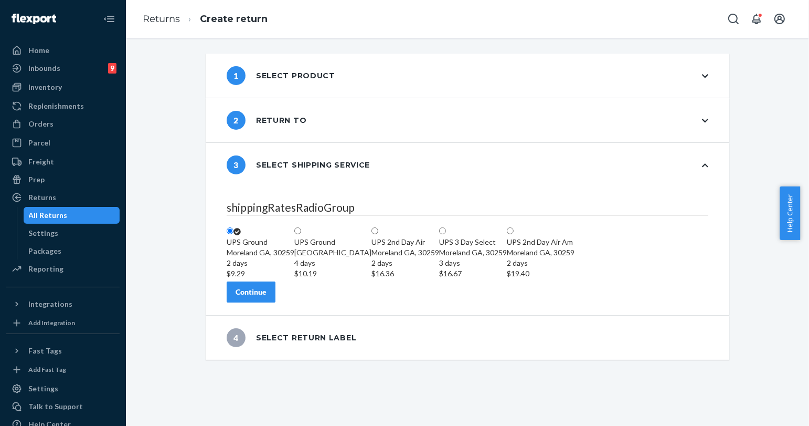
click at [267, 297] on div "Continue" at bounding box center [251, 292] width 31 height 10
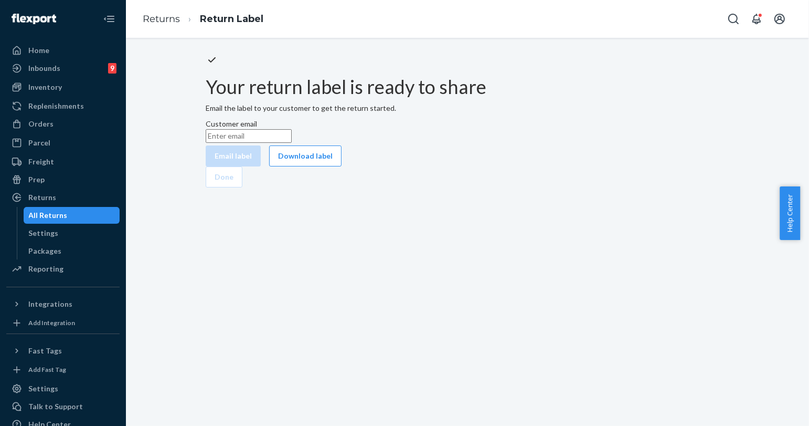
click at [292, 143] on input "Customer email" at bounding box center [249, 136] width 86 height 14
paste input "[EMAIL_ADDRESS][DOMAIN_NAME]"
type input "[EMAIL_ADDRESS][DOMAIN_NAME]"
click at [261, 166] on button "Email label" at bounding box center [233, 155] width 55 height 21
